Goal: Navigation & Orientation: Find specific page/section

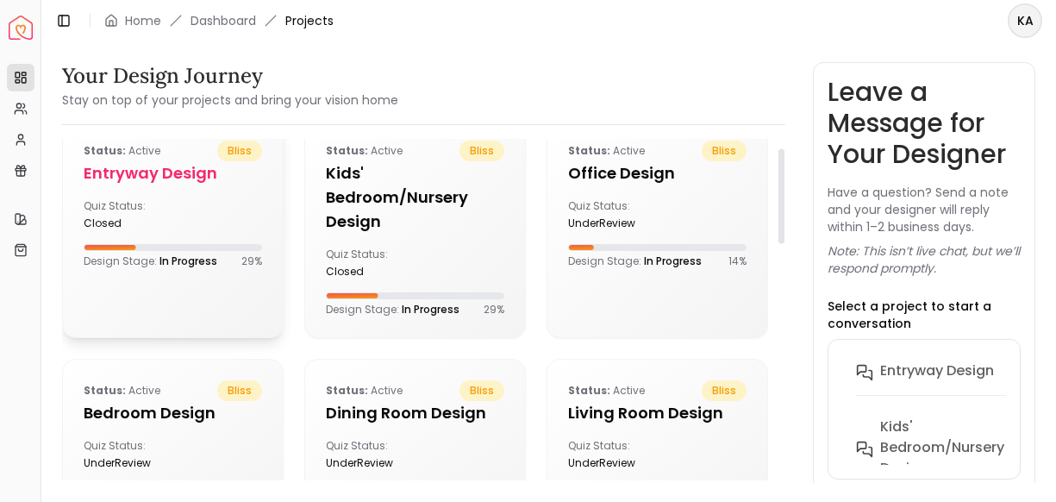
scroll to position [33, 0]
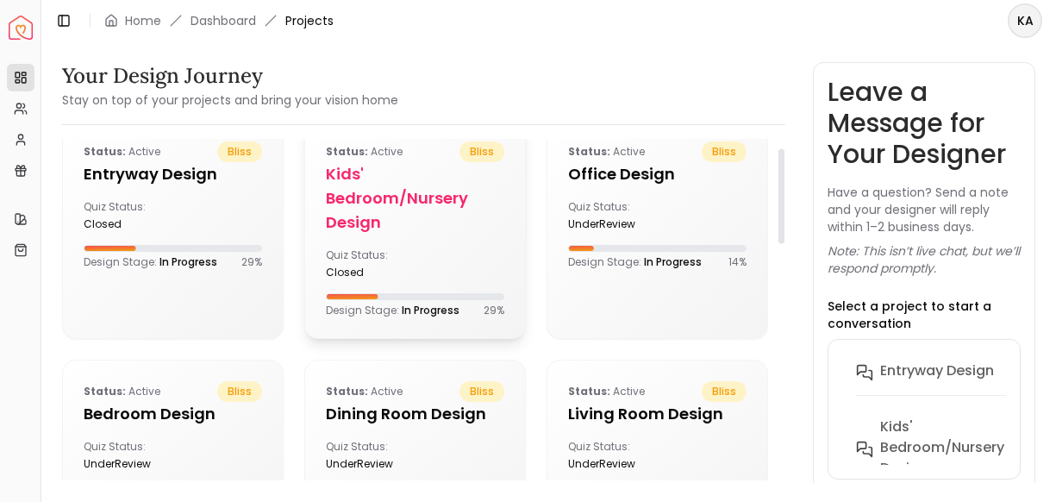
click at [361, 205] on h5 "Kids' Bedroom/Nursery design" at bounding box center [415, 198] width 178 height 72
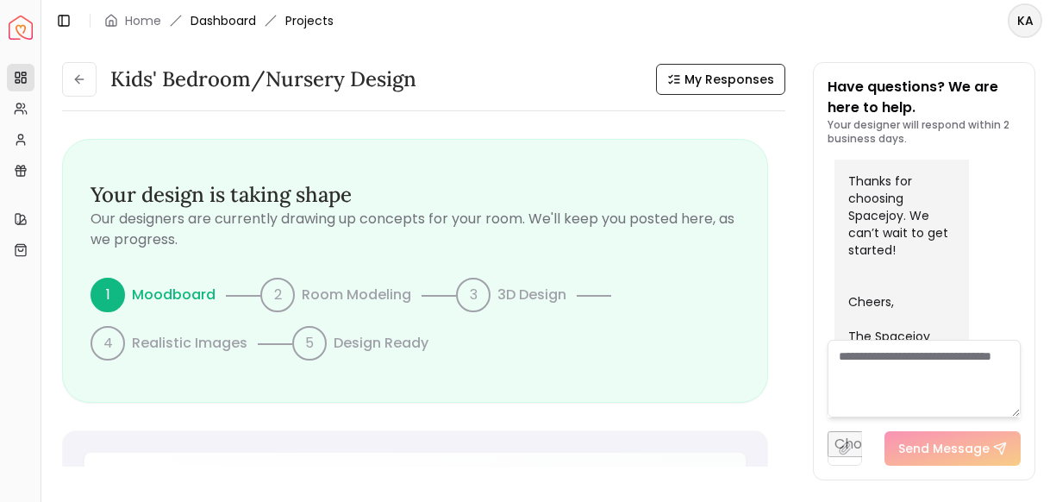
click at [219, 21] on link "Dashboard" at bounding box center [222, 20] width 65 height 17
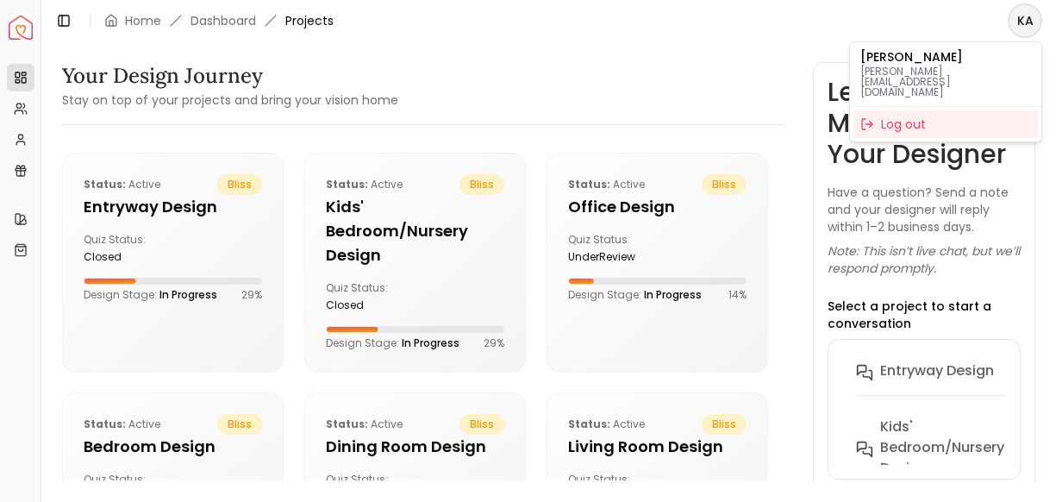
click at [1023, 19] on html "Spacejoy Dashboard Overview Projects My Referrals My Profile Gift Card Balance …" at bounding box center [528, 251] width 1056 height 502
click at [744, 60] on html "Spacejoy Dashboard Overview Projects My Referrals My Profile Gift Card Balance …" at bounding box center [528, 251] width 1056 height 502
